Goal: Transaction & Acquisition: Book appointment/travel/reservation

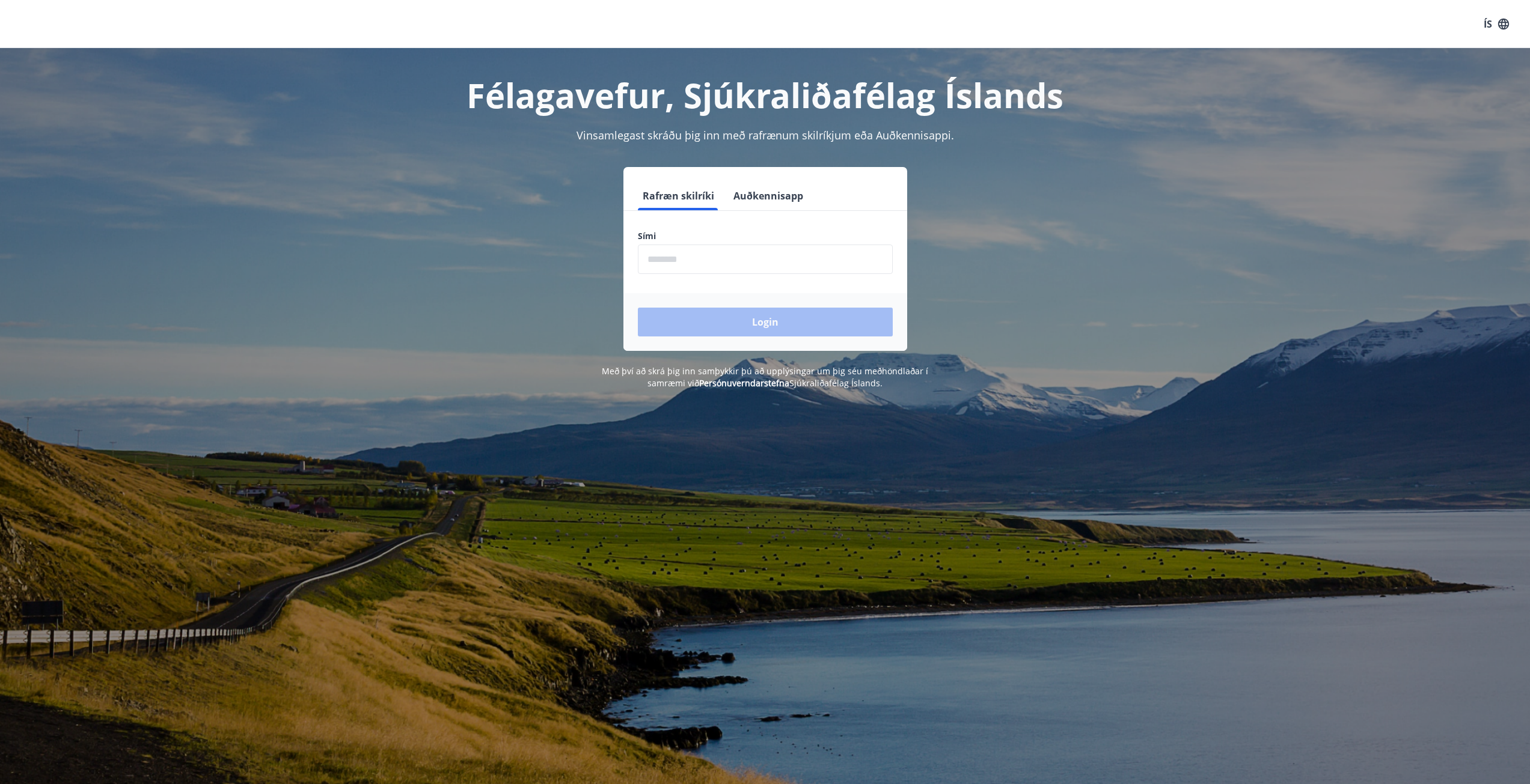
click at [692, 263] on input "phone" at bounding box center [765, 258] width 255 height 29
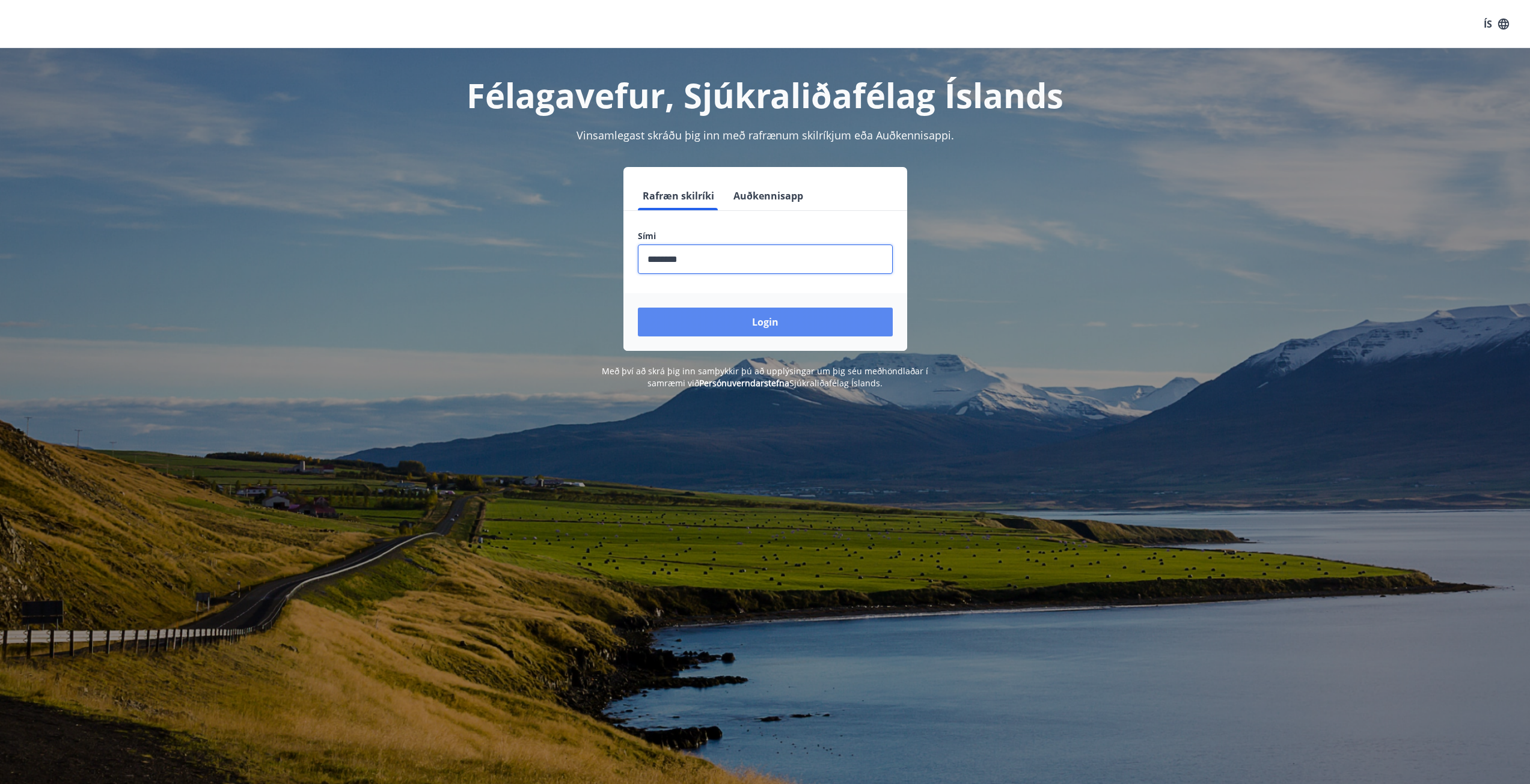
type input "********"
click at [755, 316] on button "Login" at bounding box center [765, 322] width 255 height 29
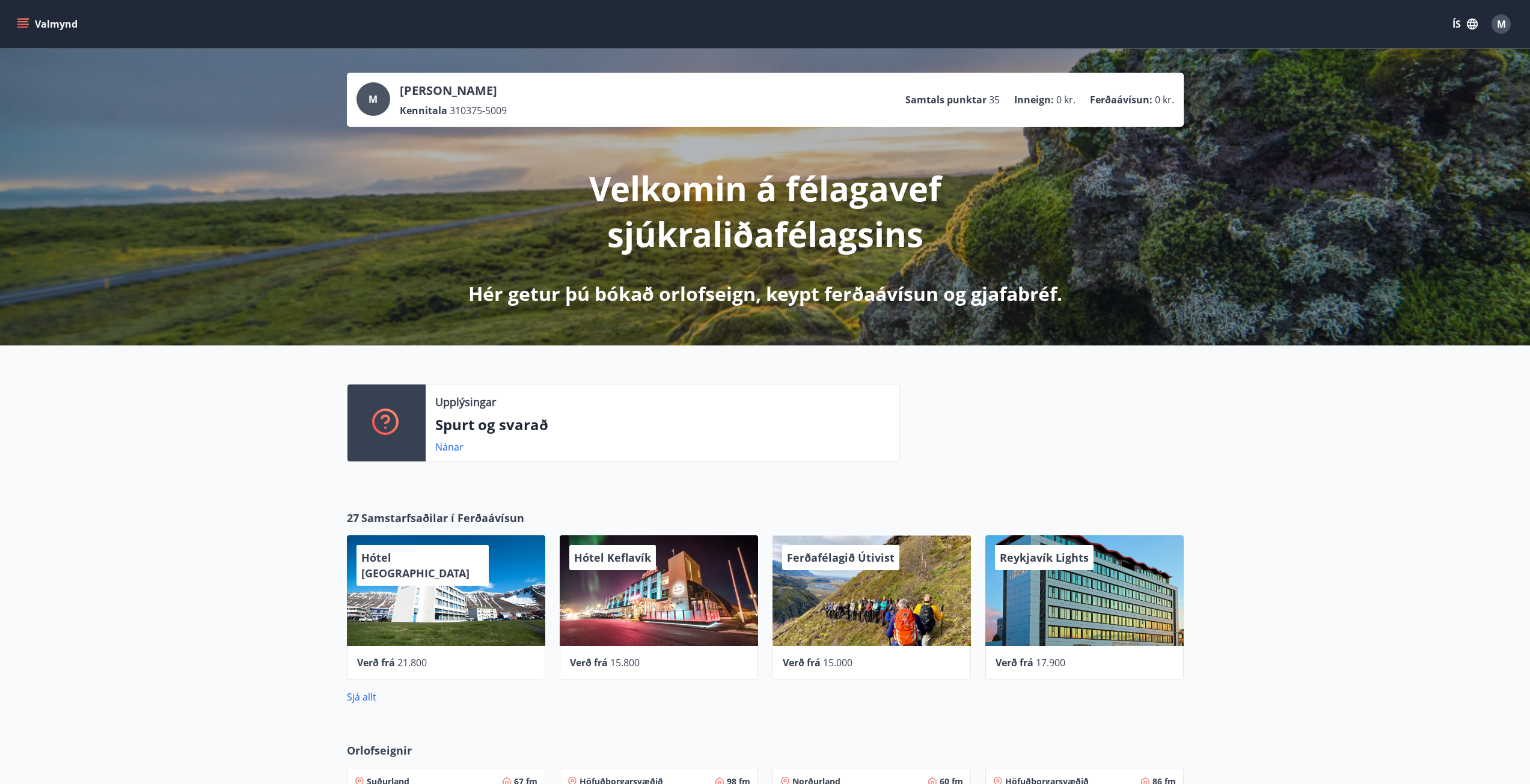
click at [47, 15] on button "Valmynd" at bounding box center [47, 24] width 68 height 22
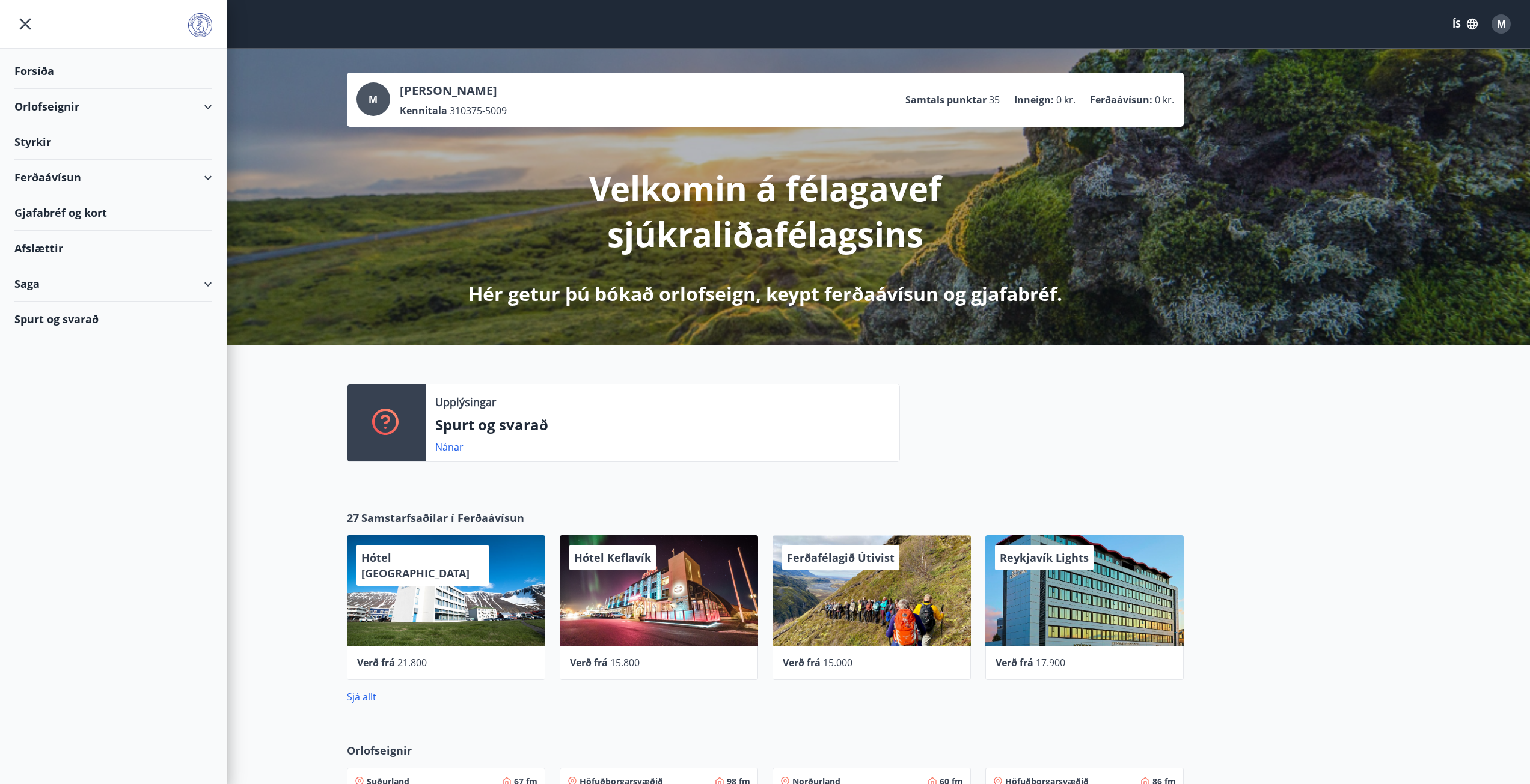
click at [56, 103] on div "Orlofseignir" at bounding box center [113, 106] width 198 height 35
click at [62, 132] on div "Framboð" at bounding box center [113, 137] width 178 height 25
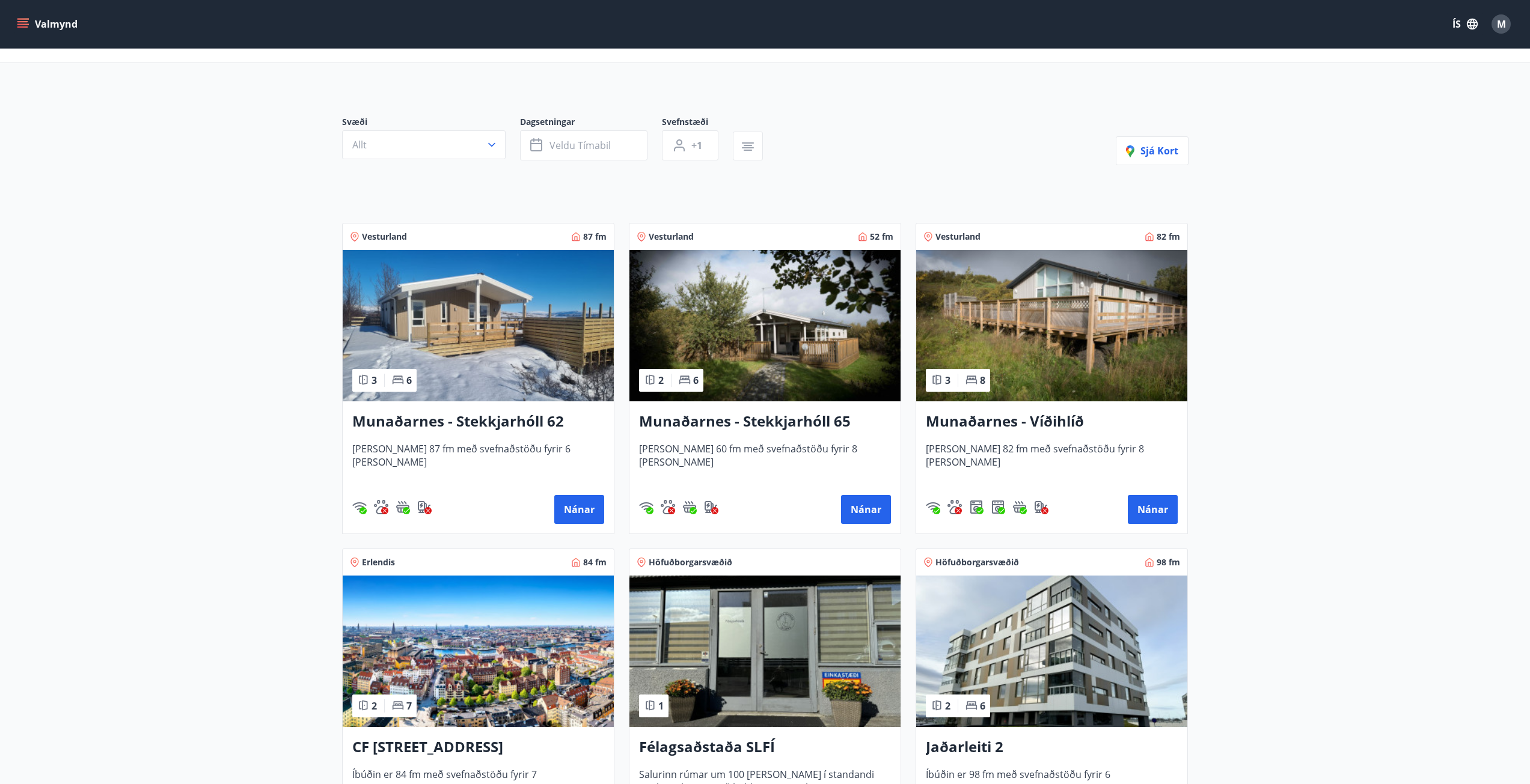
scroll to position [120, 0]
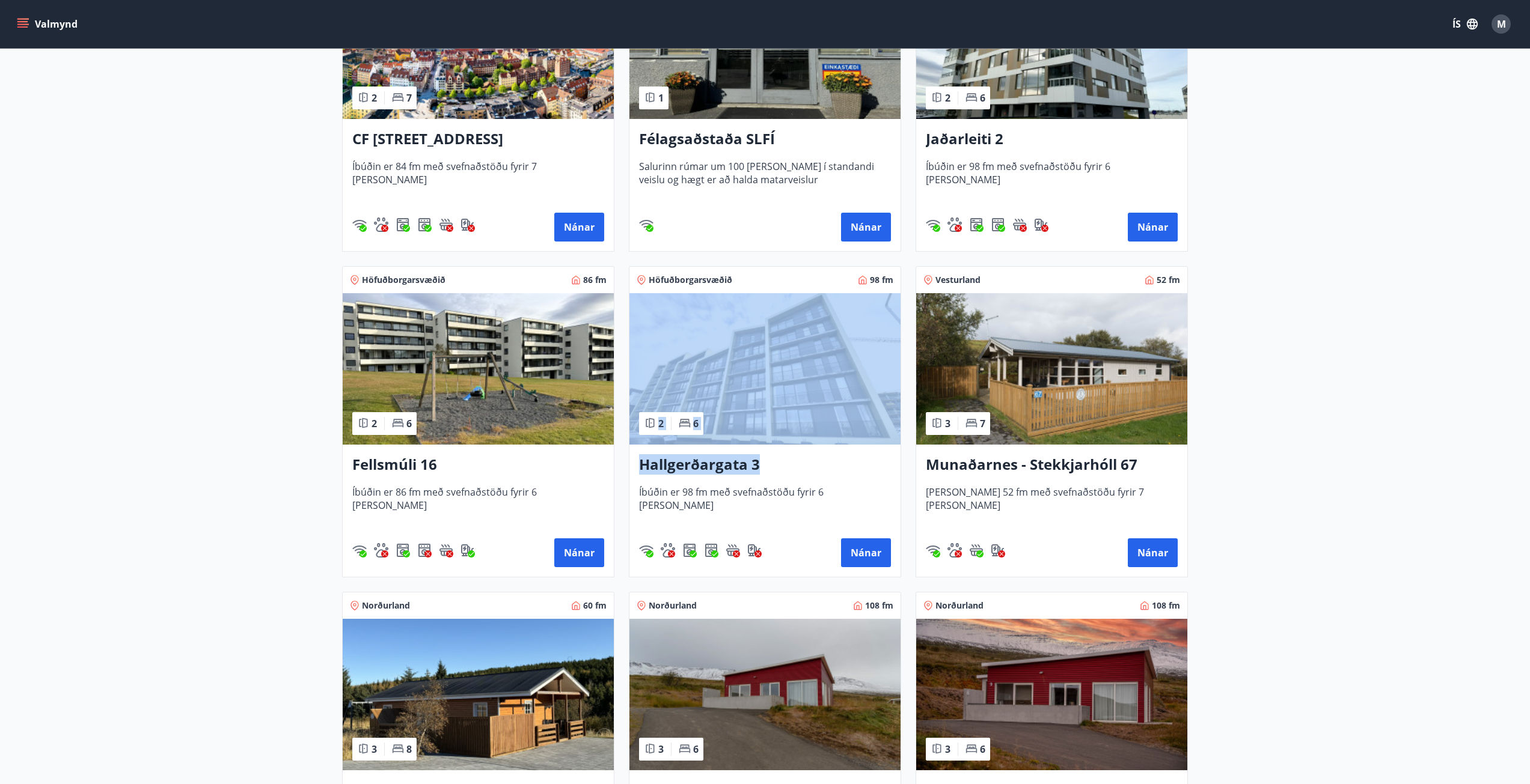
click at [795, 444] on div "Höfuðborgarsvæðið 98 fm 2 6 Hallgerðargata 3 Íbúðin er 98 fm með svefnaðstöðu f…" at bounding box center [765, 422] width 273 height 311
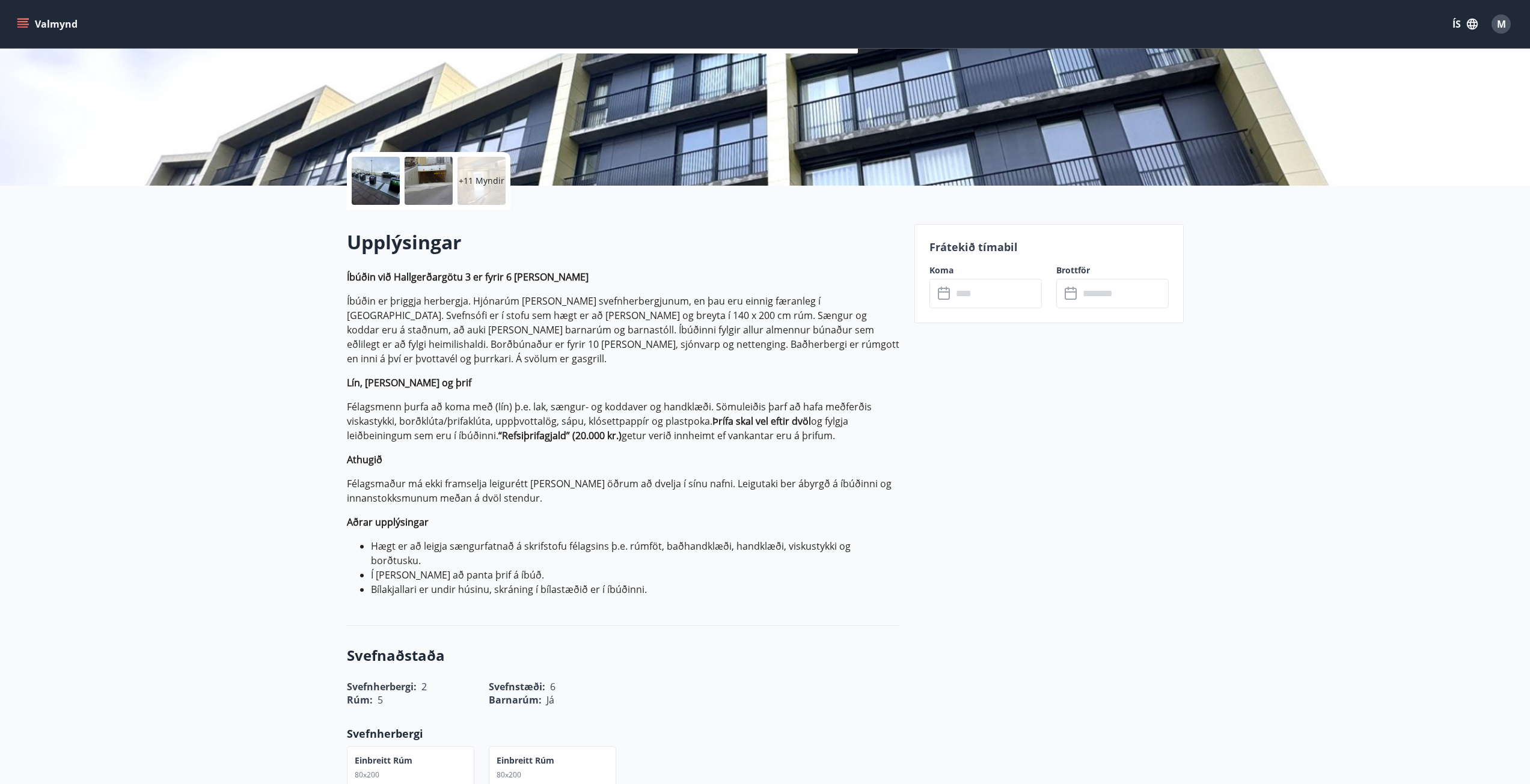
scroll to position [180, 0]
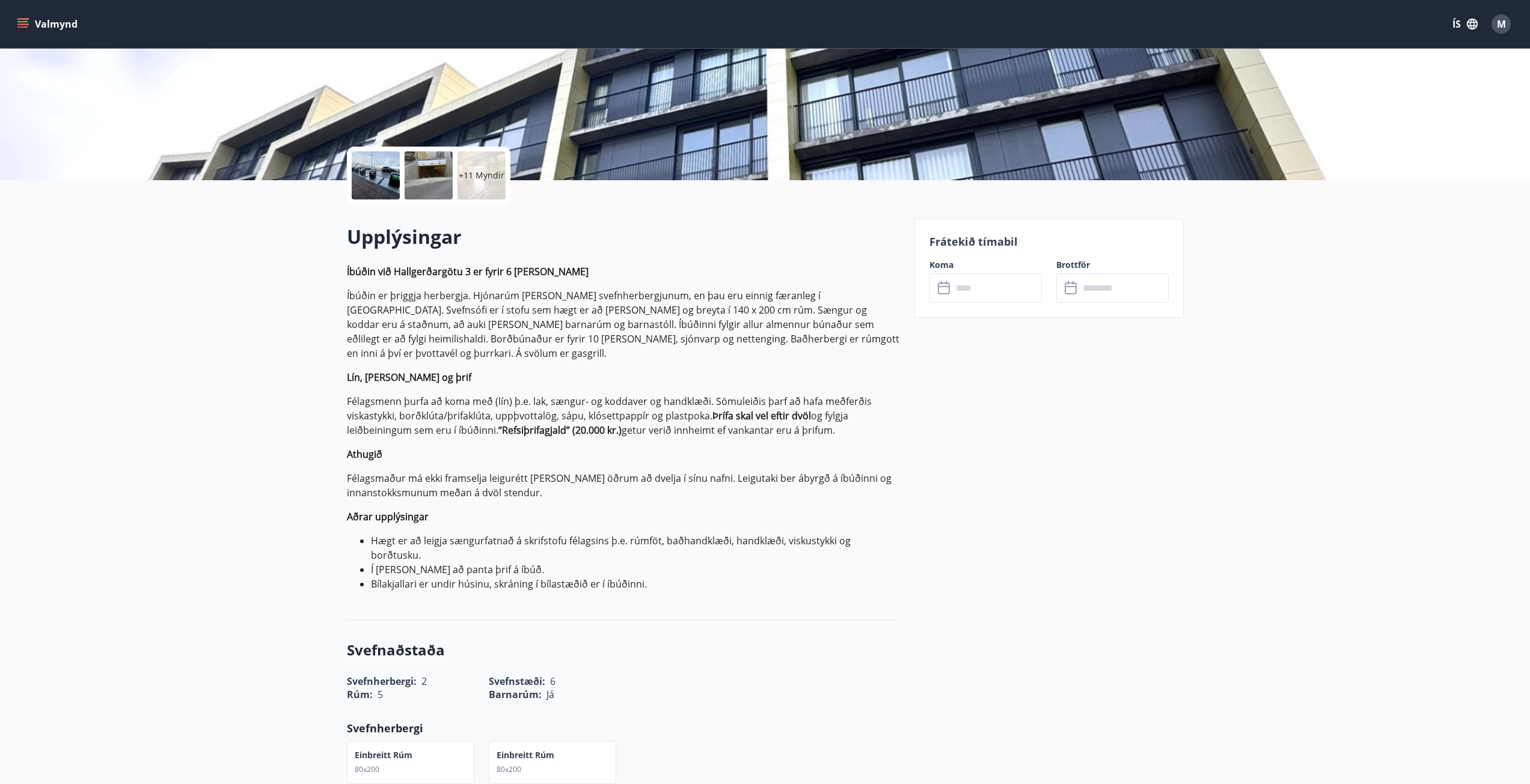
click at [950, 293] on icon at bounding box center [944, 288] width 14 height 14
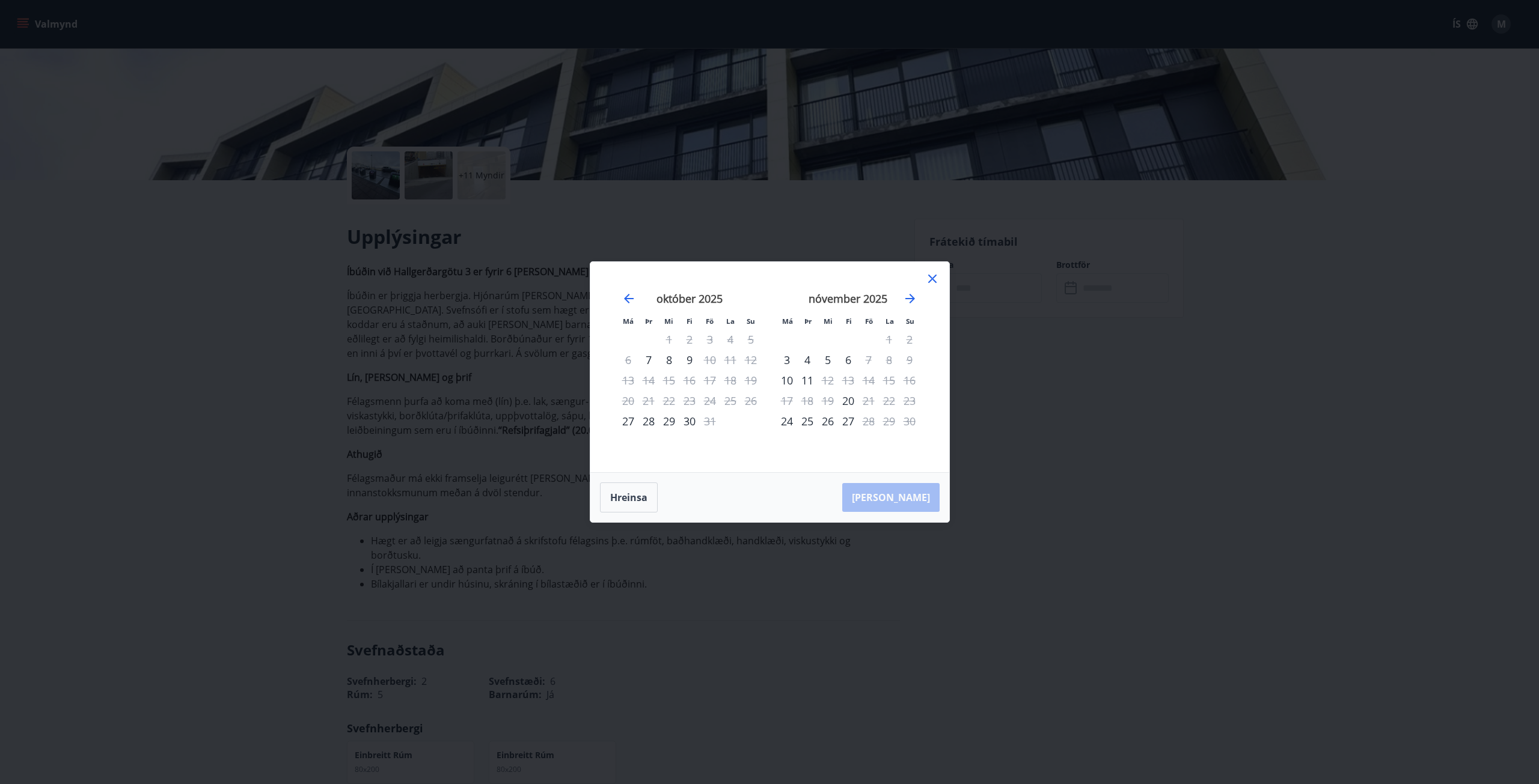
click at [932, 284] on icon at bounding box center [932, 279] width 14 height 14
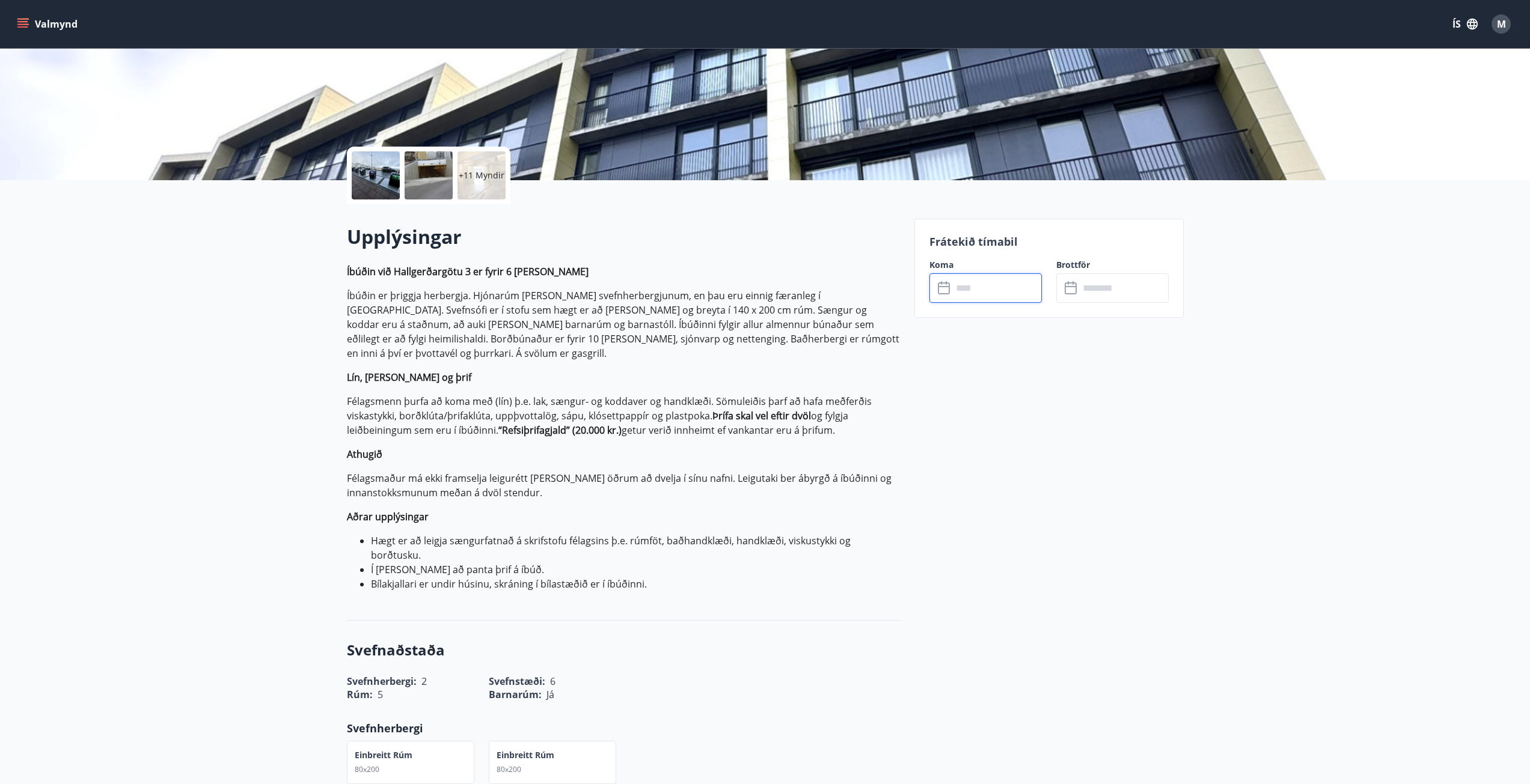
click at [947, 284] on div "​ ​" at bounding box center [986, 287] width 113 height 29
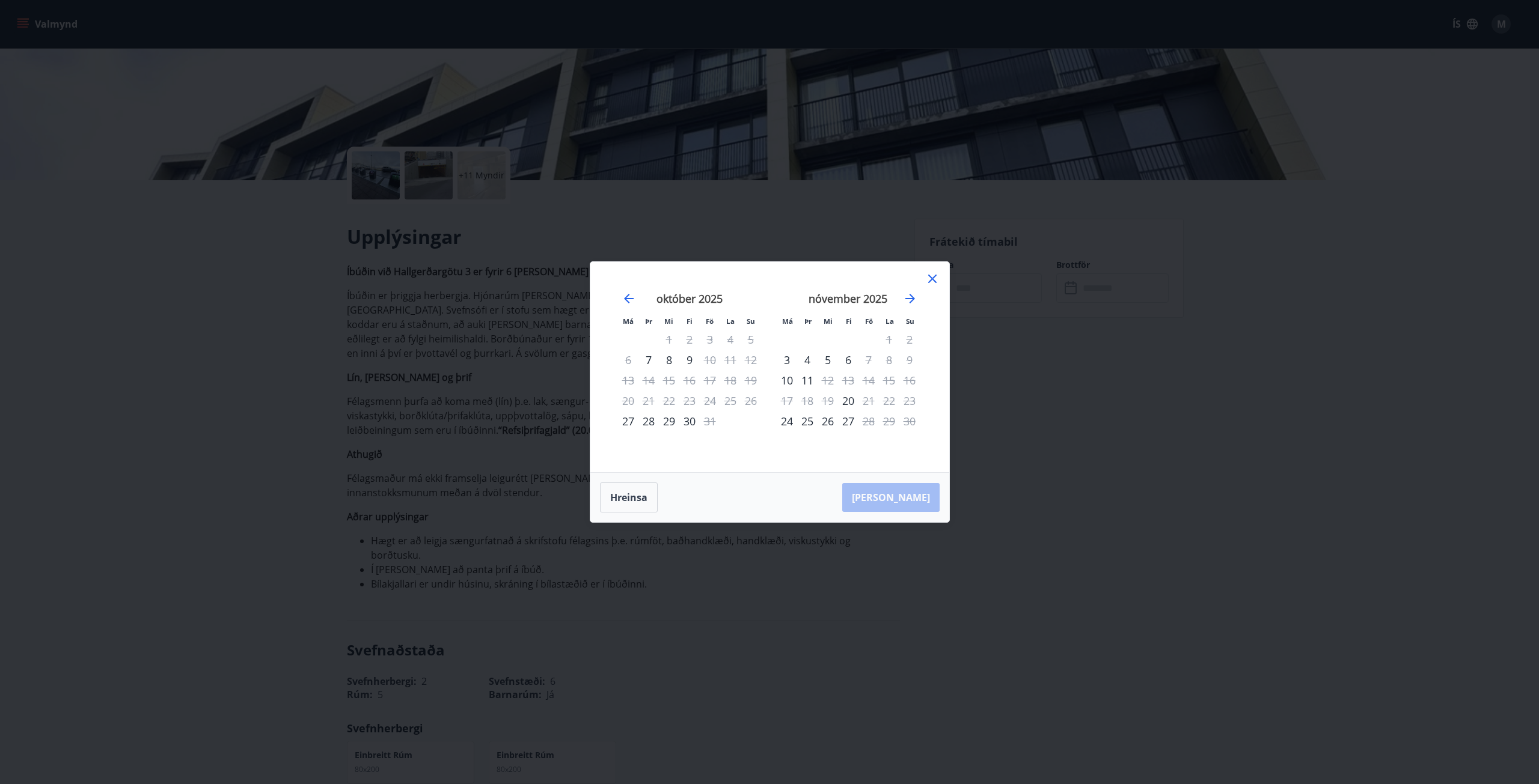
click at [1086, 415] on div "Má Þr Mi Fi Fö La Su Má Þr Mi Fi Fö La Su [DATE] 1 2 3 4 5 6 7 8 9 10 11 12 13 …" at bounding box center [770, 392] width 1539 height 784
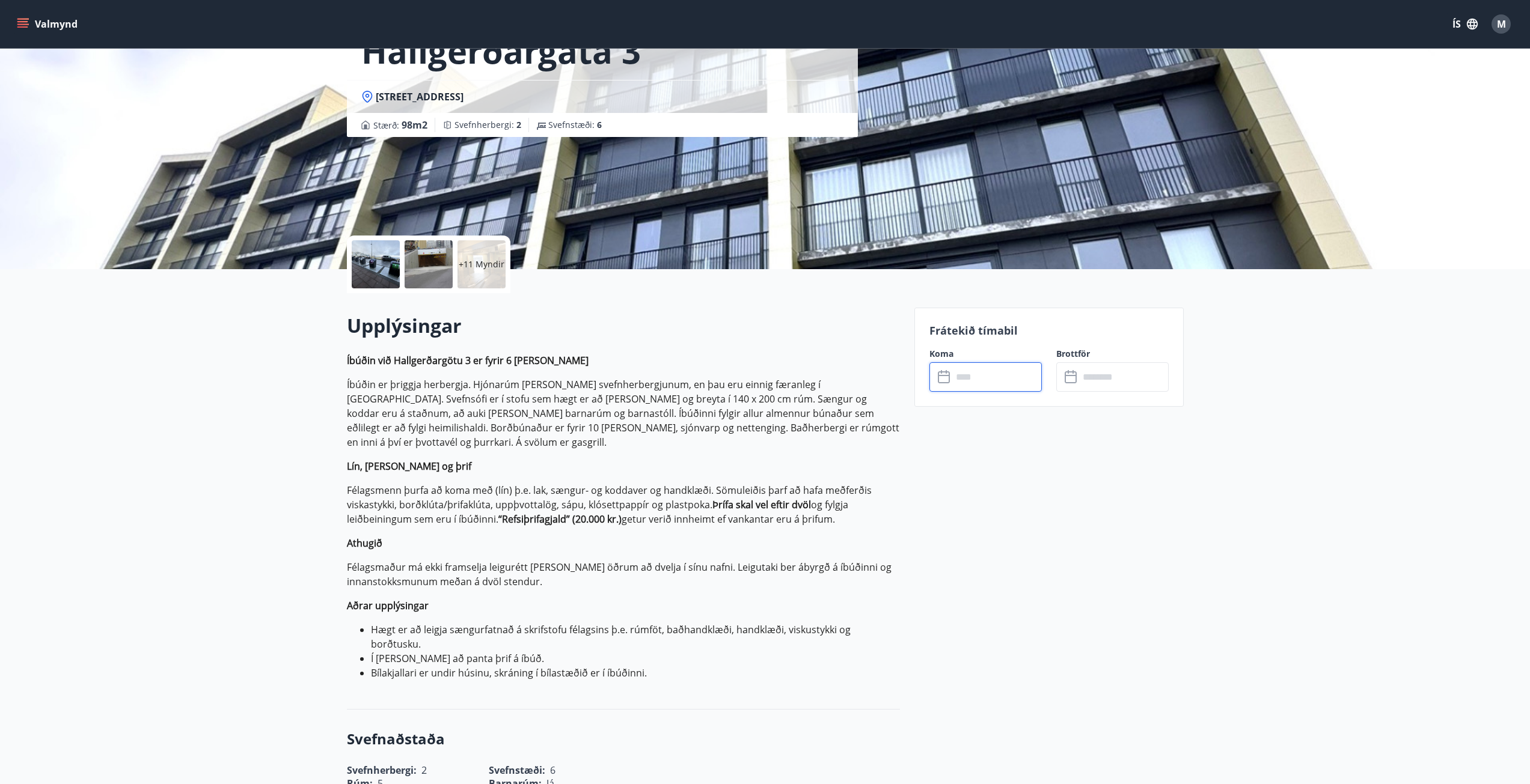
scroll to position [0, 0]
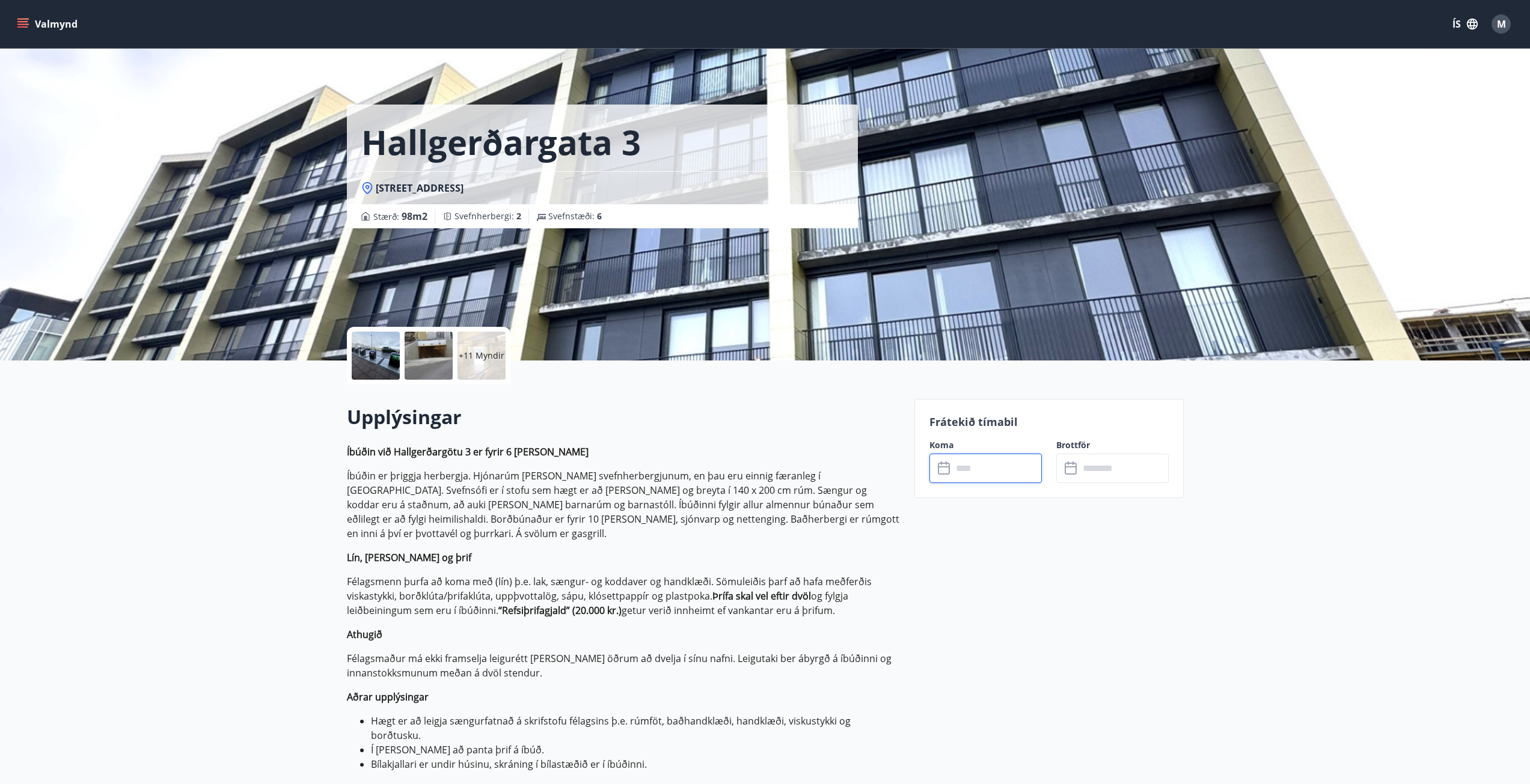
click at [16, 25] on button "Valmynd" at bounding box center [47, 24] width 68 height 22
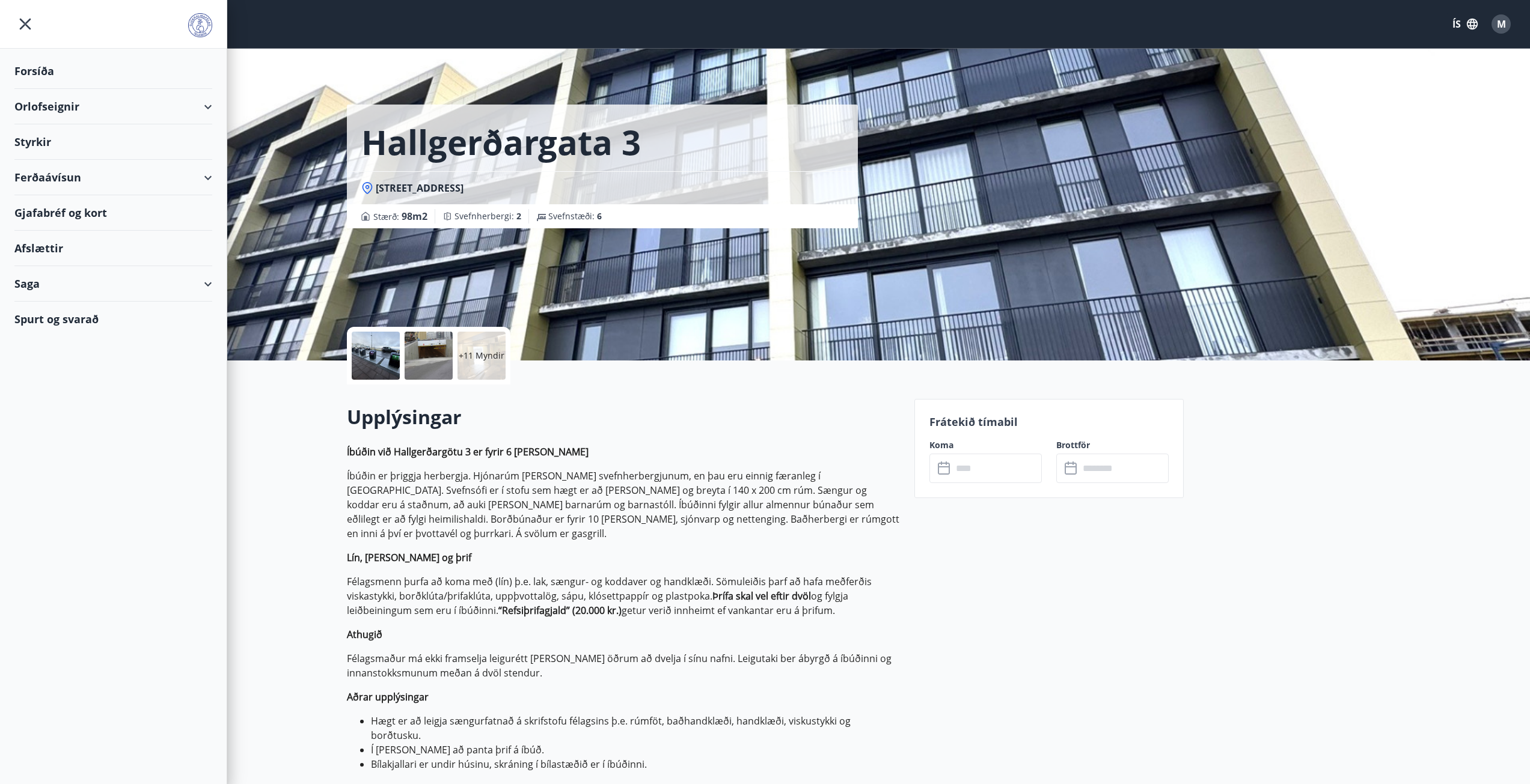
click at [49, 102] on div "Orlofseignir" at bounding box center [113, 106] width 198 height 35
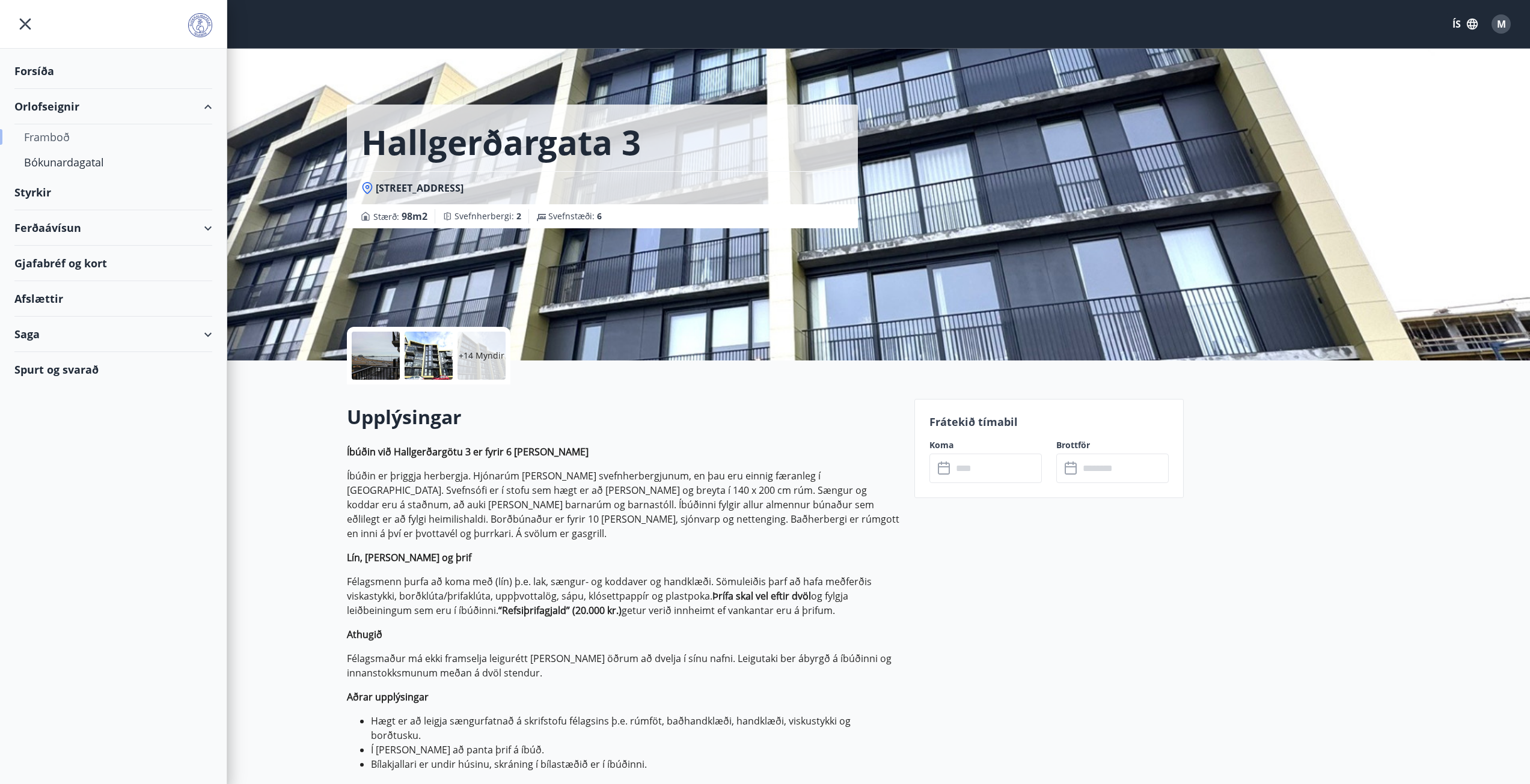
click at [42, 135] on div "Framboð" at bounding box center [113, 137] width 178 height 25
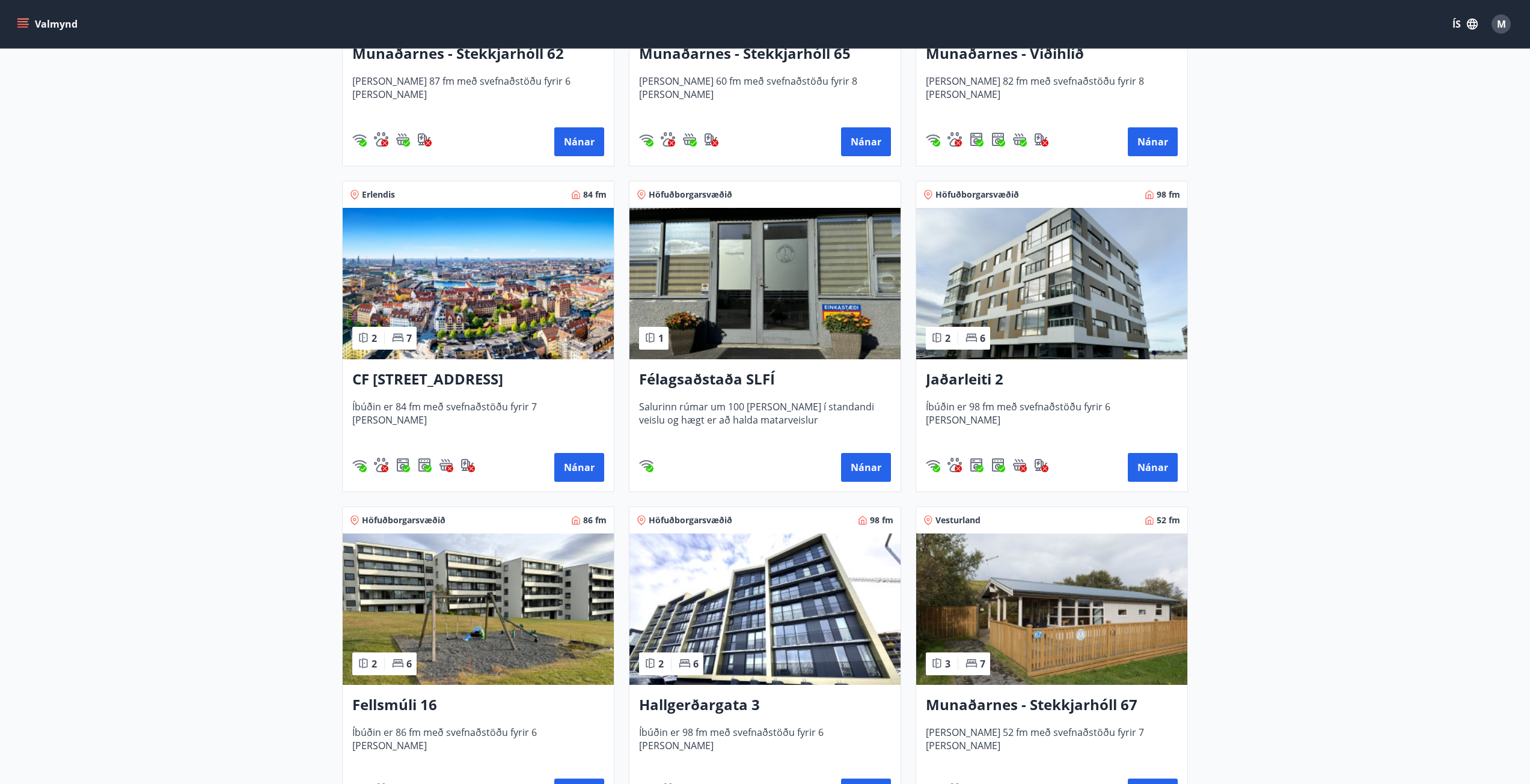
click at [1017, 272] on img at bounding box center [1052, 284] width 271 height 151
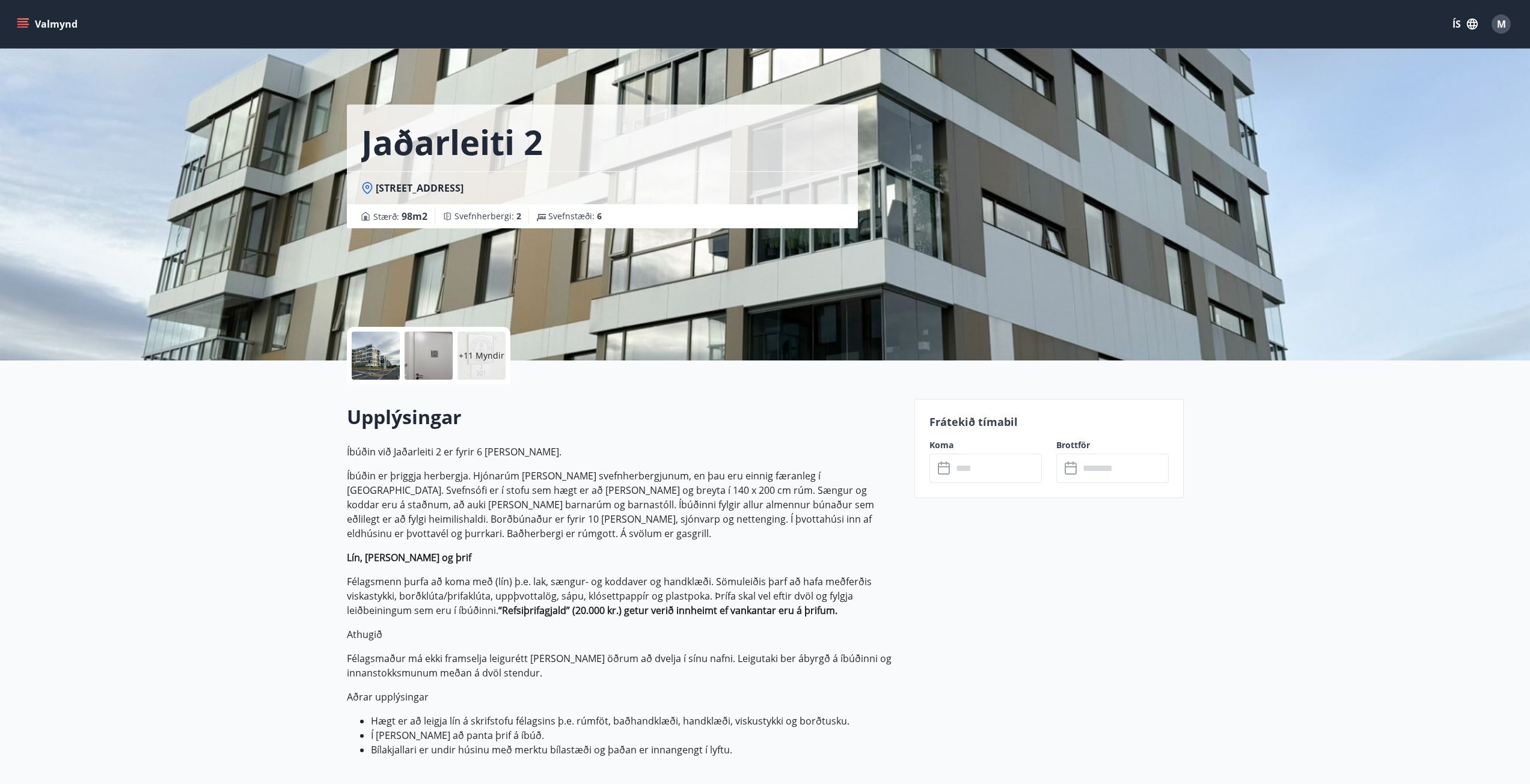
click at [982, 470] on input "text" at bounding box center [997, 468] width 90 height 29
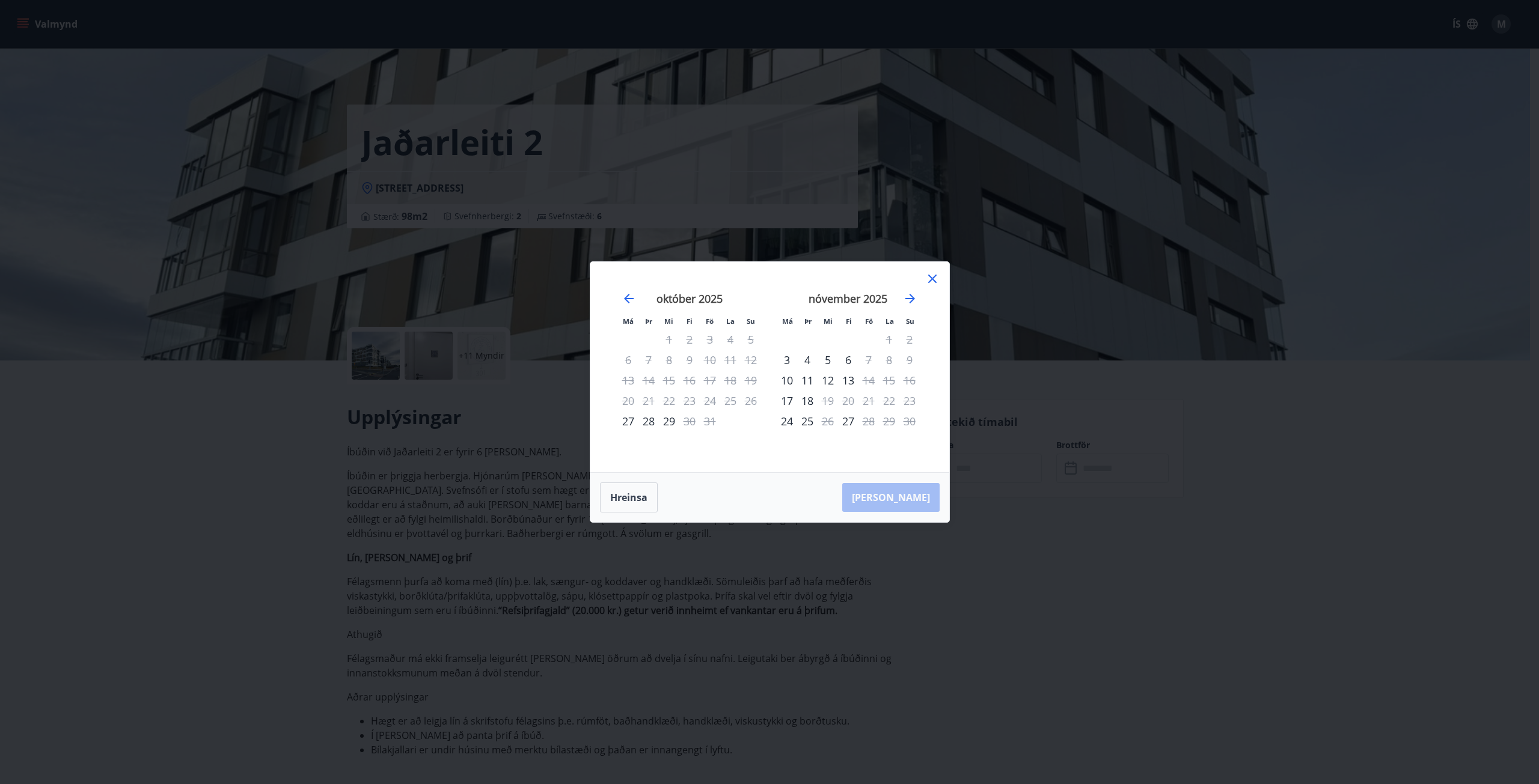
click at [930, 285] on icon at bounding box center [932, 279] width 14 height 14
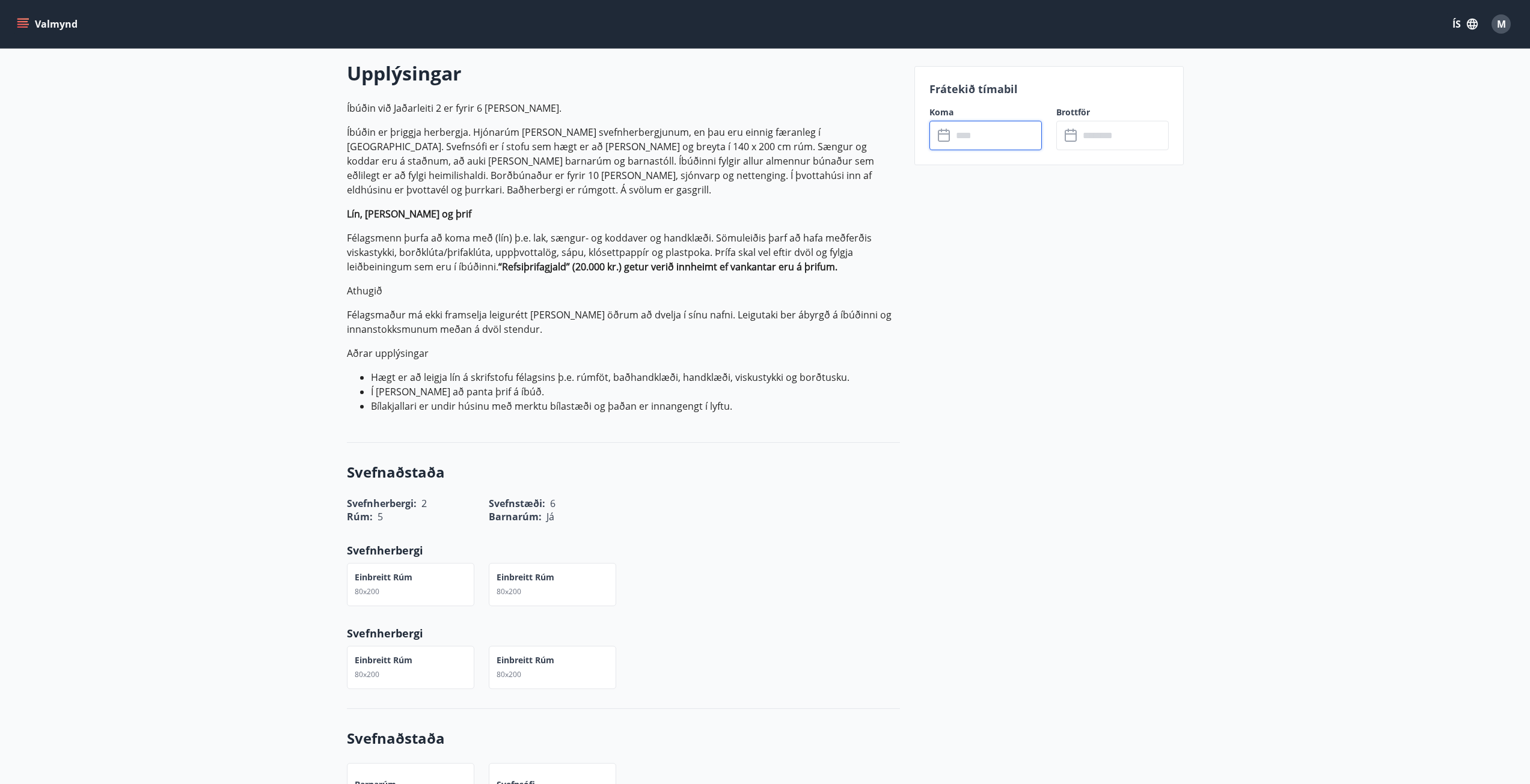
scroll to position [360, 0]
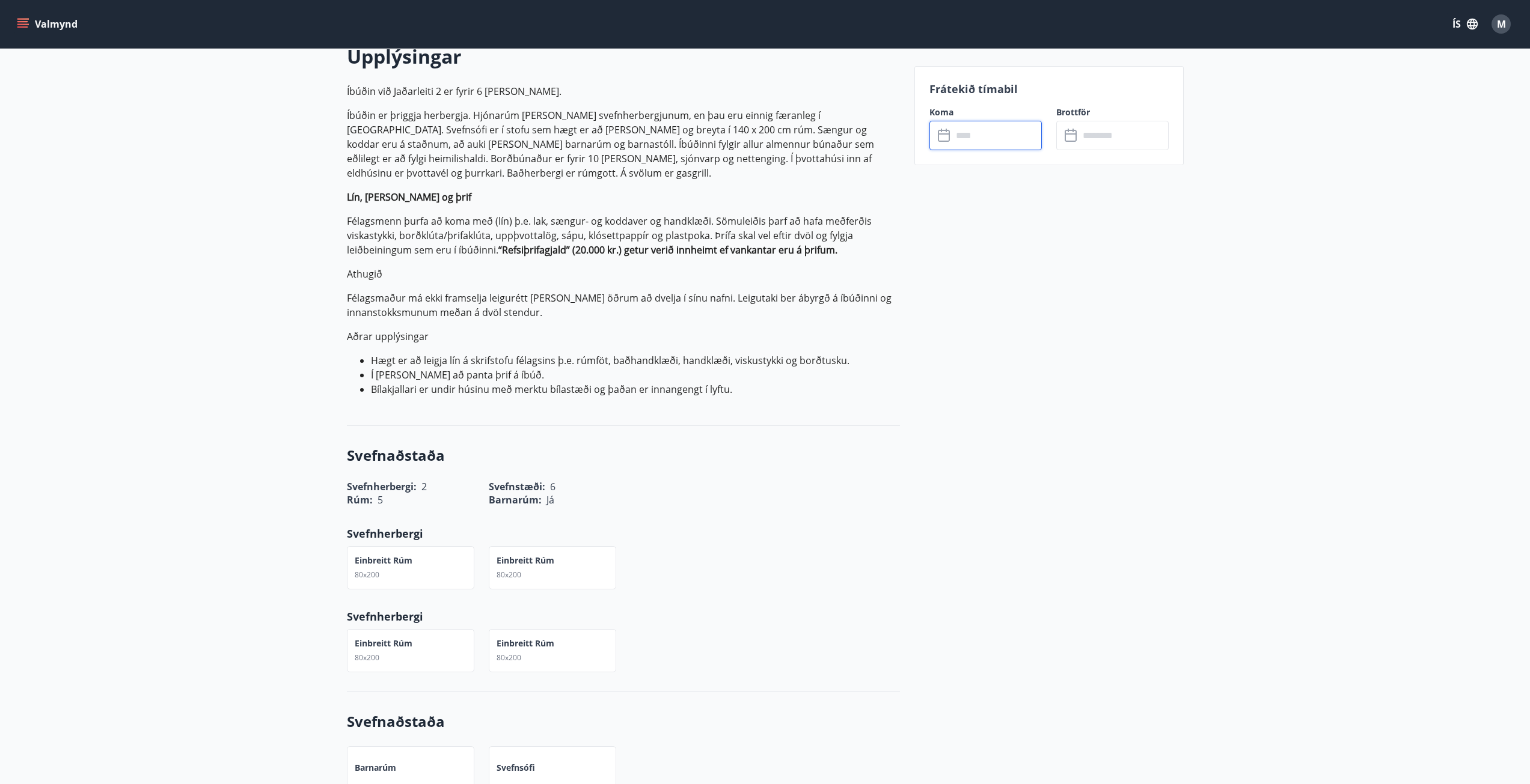
click at [15, 26] on button "Valmynd" at bounding box center [47, 24] width 68 height 22
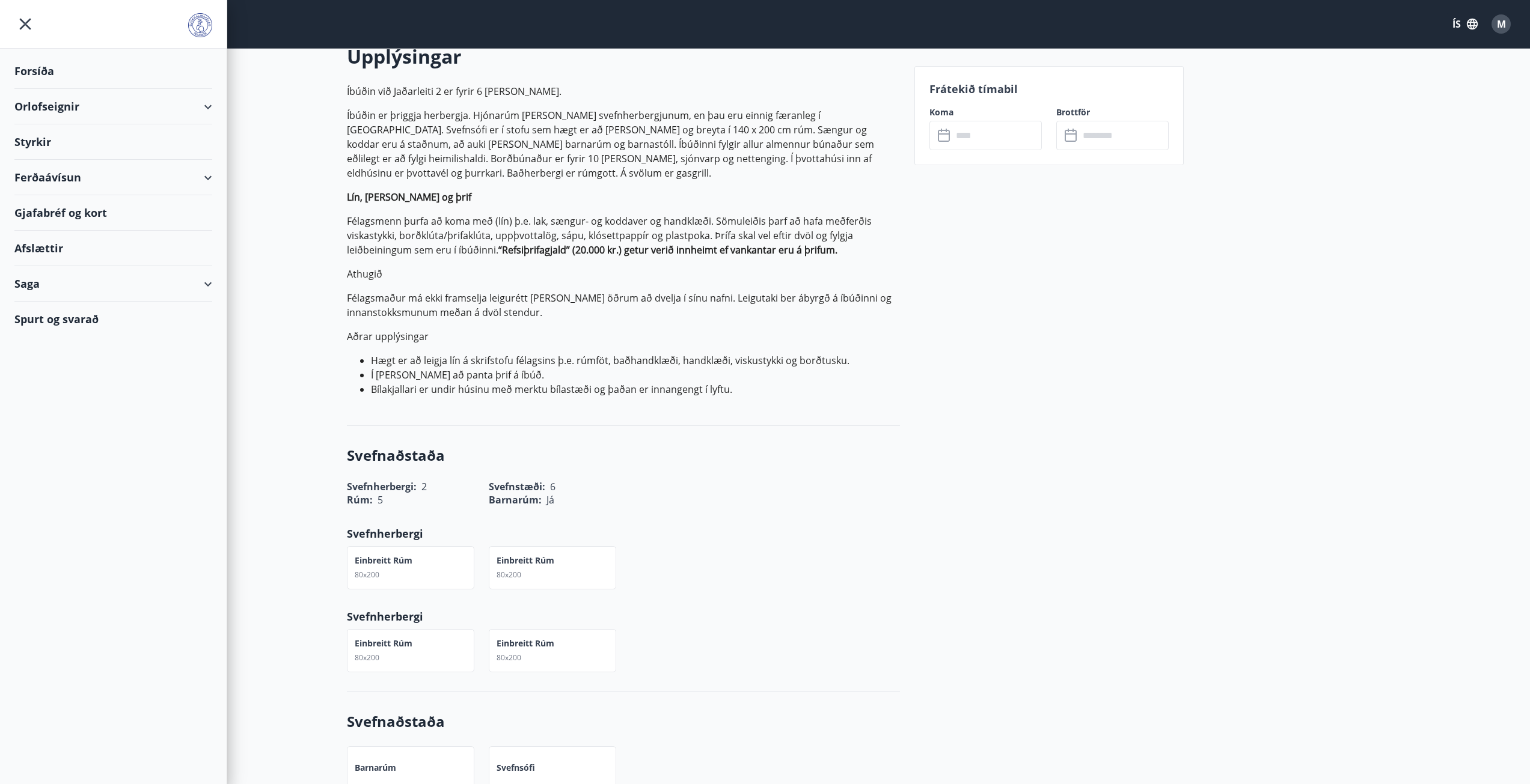
click at [191, 108] on div "Orlofseignir" at bounding box center [113, 106] width 198 height 35
click at [50, 140] on div "Framboð" at bounding box center [113, 137] width 178 height 25
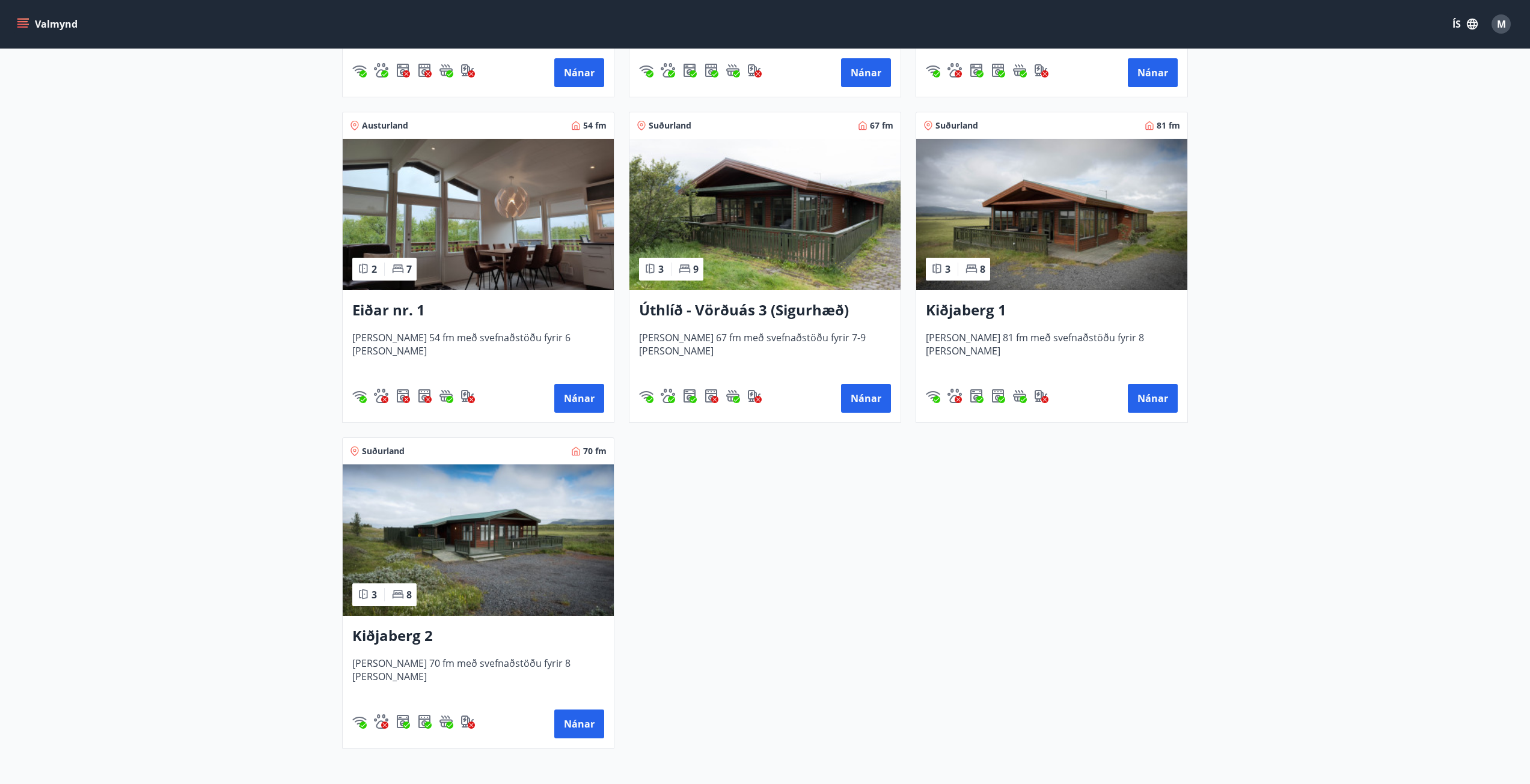
scroll to position [1289, 0]
